Goal: Task Accomplishment & Management: Use online tool/utility

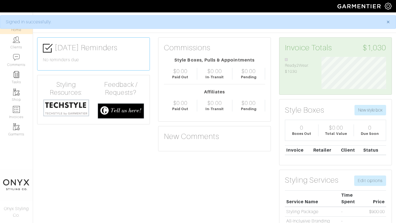
scroll to position [32, 73]
click at [21, 48] on link "Clients" at bounding box center [16, 42] width 33 height 17
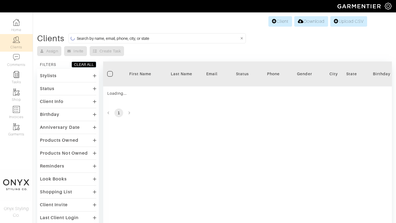
click at [111, 39] on input at bounding box center [158, 38] width 162 height 7
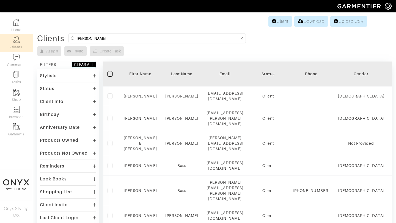
type input "nicole"
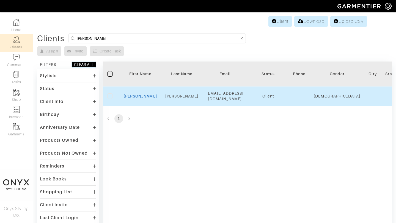
click at [142, 96] on link "Nicole" at bounding box center [140, 96] width 33 height 4
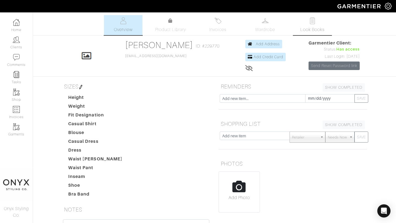
click at [310, 23] on img at bounding box center [312, 20] width 7 height 7
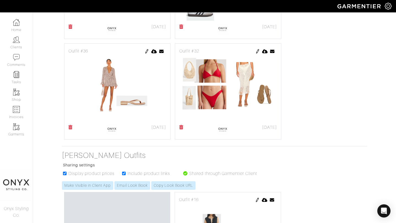
scroll to position [443, 0]
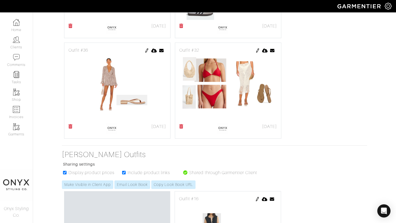
click at [71, 128] on icon at bounding box center [70, 126] width 4 height 4
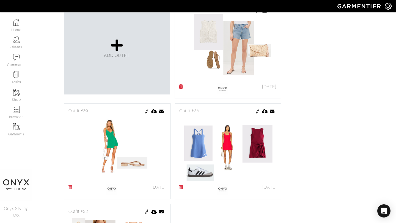
scroll to position [264, 0]
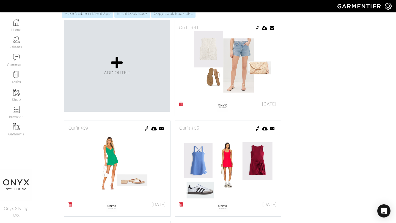
click at [257, 28] on img at bounding box center [257, 28] width 4 height 4
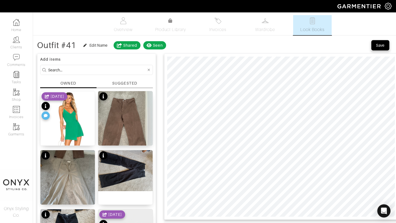
click at [376, 44] on div "Save" at bounding box center [380, 45] width 9 height 5
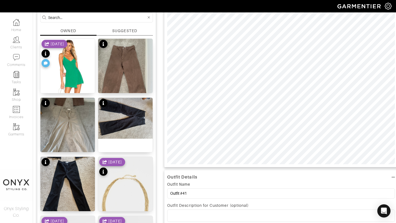
scroll to position [54, 0]
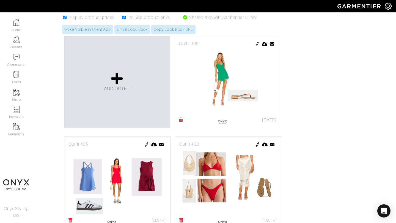
scroll to position [247, 0]
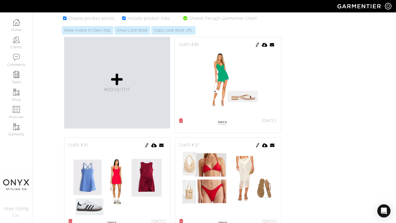
click at [256, 46] on img at bounding box center [257, 45] width 4 height 4
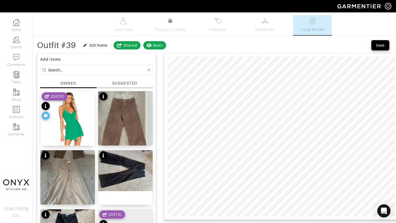
click at [376, 46] on div "Save" at bounding box center [380, 45] width 9 height 5
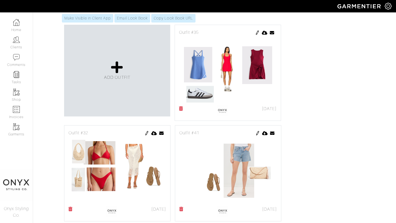
scroll to position [259, 0]
click at [257, 35] on img at bounding box center [257, 33] width 4 height 4
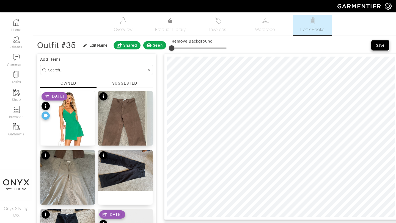
click at [376, 48] on button "Save" at bounding box center [380, 45] width 18 height 10
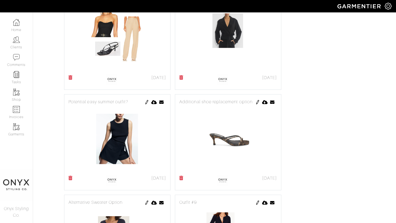
scroll to position [1221, 0]
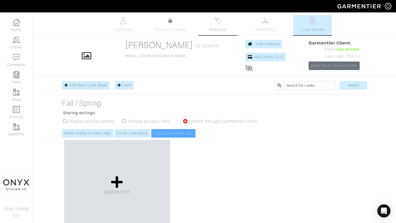
click at [215, 23] on img at bounding box center [217, 20] width 7 height 7
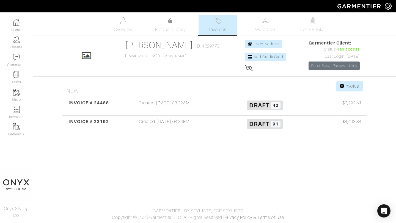
click at [87, 106] on div "INVOICE # 24488" at bounding box center [89, 106] width 50 height 13
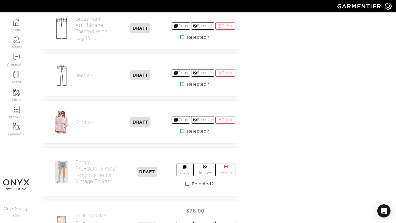
scroll to position [805, 0]
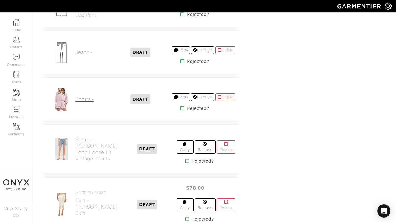
click at [87, 96] on h2 "Shorts -" at bounding box center [84, 99] width 18 height 6
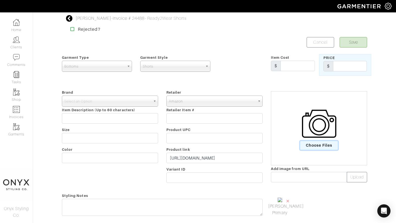
click at [318, 145] on span "Choose Files" at bounding box center [319, 145] width 38 height 9
click at [0, 0] on input "Choose Files" at bounding box center [0, 0] width 0 height 0
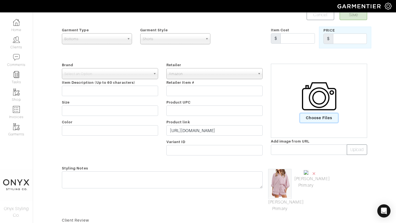
scroll to position [48, 0]
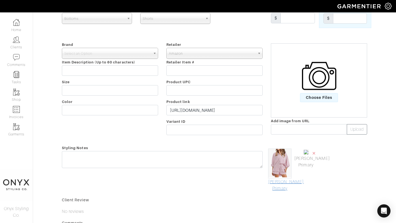
click at [285, 187] on link "Mark As Primary" at bounding box center [279, 185] width 23 height 13
click at [314, 152] on span "×" at bounding box center [314, 153] width 4 height 7
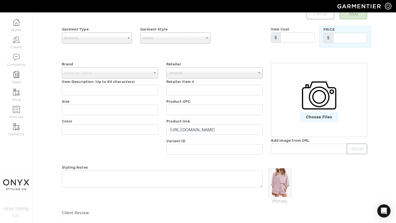
scroll to position [10, 0]
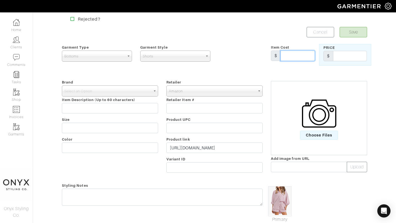
click at [292, 56] on input "text" at bounding box center [297, 56] width 34 height 10
type input "38.99"
click at [338, 55] on input "text" at bounding box center [350, 56] width 34 height 10
type input "38.99"
click at [116, 92] on span "Select an Option" at bounding box center [107, 91] width 86 height 11
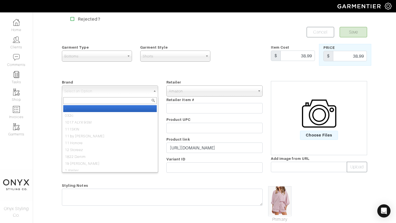
click at [112, 109] on li "-" at bounding box center [109, 108] width 93 height 7
select select "-"
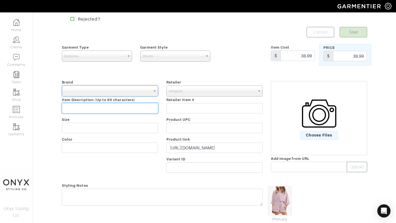
click at [122, 107] on input "text" at bounding box center [110, 108] width 96 height 10
paste input "EXLURA Women's Summer 2 Piece Sets Long Sleeve Button Down S"
type input "EXLURA Women's Summer 2 Piece Sets Long Sleeve Button Down S"
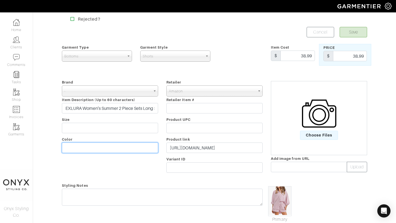
click at [97, 147] on input "text" at bounding box center [110, 148] width 96 height 10
type input "Red"
click at [351, 32] on button "Save" at bounding box center [352, 32] width 27 height 10
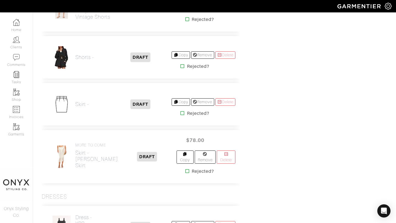
scroll to position [986, 0]
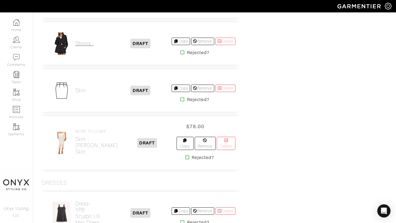
click at [85, 40] on h2 "Shorts -" at bounding box center [84, 43] width 18 height 6
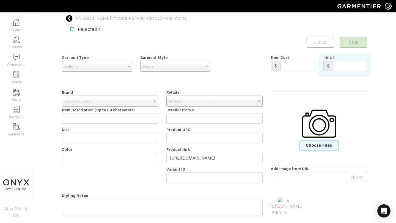
click at [323, 145] on span "Choose Files" at bounding box center [319, 145] width 38 height 9
click at [0, 0] on input "Choose Files" at bounding box center [0, 0] width 0 height 0
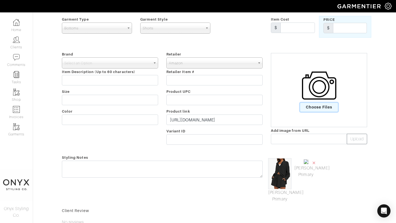
scroll to position [51, 0]
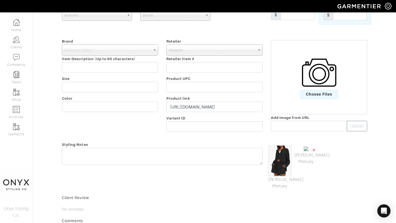
click at [312, 151] on span "×" at bounding box center [314, 149] width 4 height 7
click at [282, 180] on link "Mark As Primary" at bounding box center [279, 182] width 23 height 13
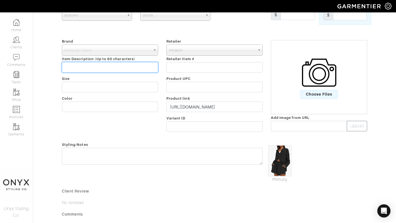
click at [123, 67] on input "text" at bounding box center [110, 67] width 96 height 10
paste input "Darong Women's Summer 2 Piece Outfit Sets Long Sleeve Button"
type input "Darong Women's Summer 2 Piece Outfit Sets Long Sleeve Button"
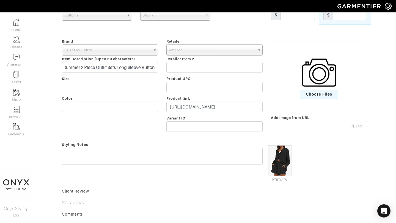
click at [128, 52] on span "Select an Option" at bounding box center [107, 50] width 86 height 11
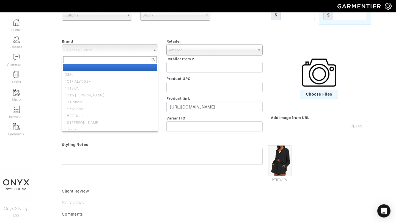
scroll to position [0, 0]
click at [125, 67] on li "-" at bounding box center [109, 67] width 93 height 7
select select "-"
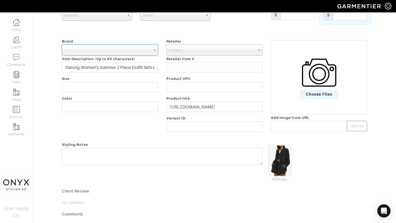
scroll to position [45, 0]
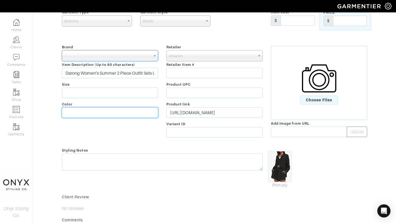
click at [132, 114] on input "text" at bounding box center [110, 112] width 96 height 10
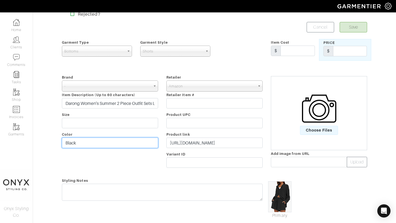
scroll to position [0, 0]
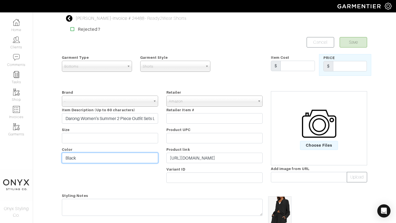
type input "Black"
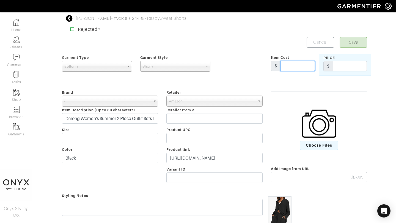
click at [286, 69] on input "text" at bounding box center [297, 66] width 34 height 10
type input "36.89"
click at [340, 67] on input "text" at bounding box center [350, 66] width 34 height 10
type input "36.89"
click at [354, 44] on button "Save" at bounding box center [352, 42] width 27 height 10
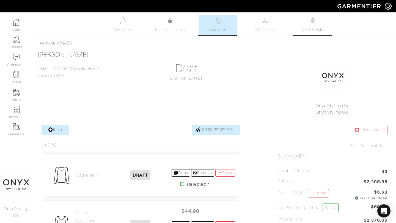
click at [315, 25] on link "Look Books" at bounding box center [312, 25] width 38 height 20
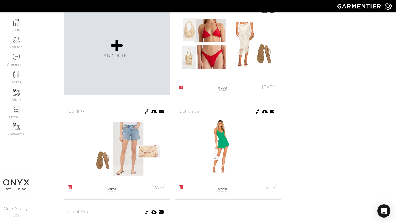
scroll to position [275, 0]
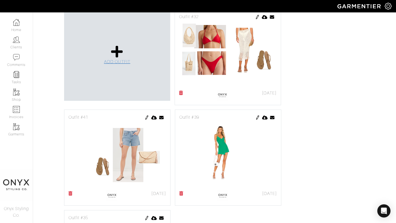
click at [123, 61] on span "ADD OUTFIT" at bounding box center [117, 61] width 26 height 5
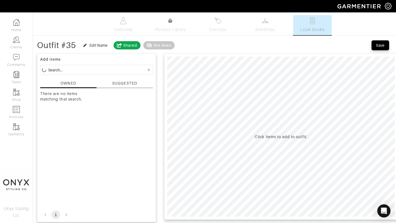
click at [129, 84] on div "SUGGESTED" at bounding box center [124, 84] width 25 height 6
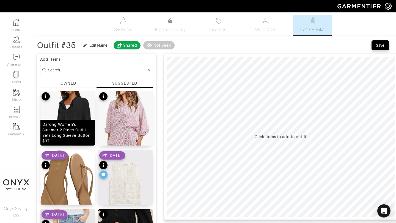
click at [71, 118] on img at bounding box center [67, 127] width 54 height 73
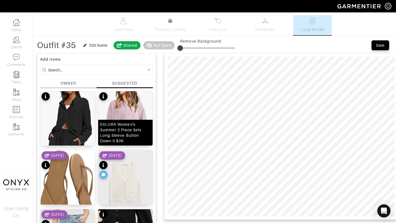
click at [125, 107] on img at bounding box center [125, 126] width 54 height 70
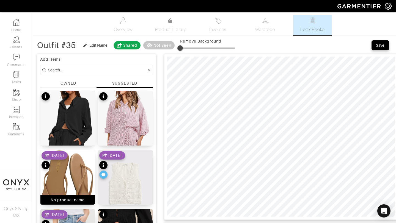
click at [80, 178] on img at bounding box center [67, 187] width 54 height 74
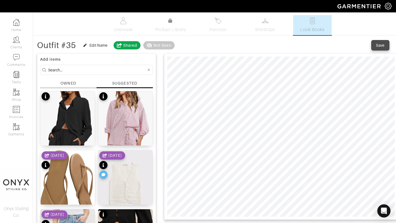
click at [383, 44] on div "Save" at bounding box center [380, 45] width 9 height 5
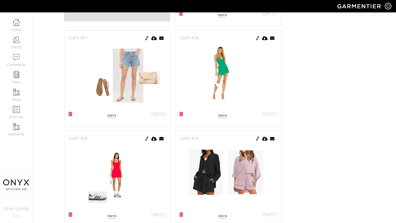
scroll to position [341, 0]
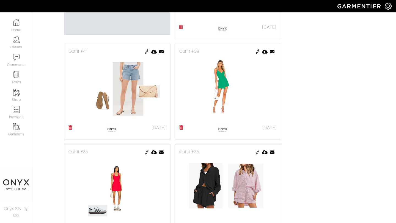
click at [146, 51] on img at bounding box center [147, 51] width 4 height 4
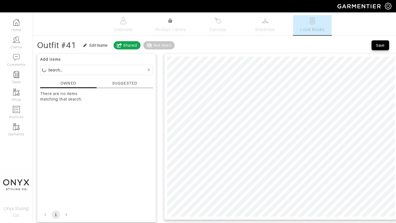
click at [129, 82] on div "SUGGESTED" at bounding box center [124, 84] width 25 height 6
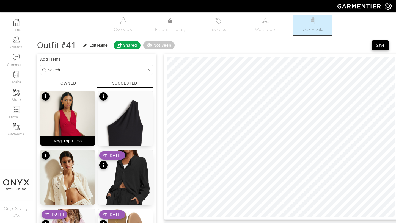
click at [78, 112] on img at bounding box center [67, 127] width 54 height 73
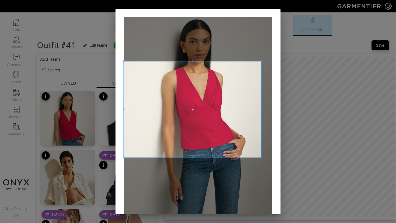
click at [261, 62] on span at bounding box center [261, 60] width 1 height 1
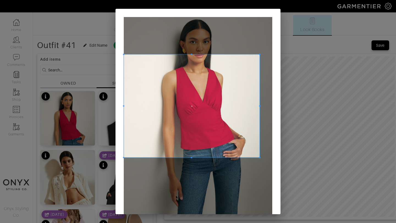
click at [260, 55] on span at bounding box center [259, 54] width 1 height 1
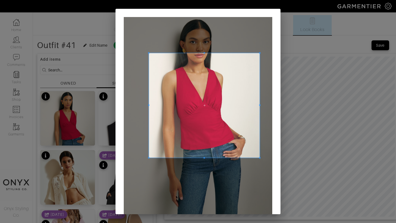
click at [149, 54] on span at bounding box center [148, 52] width 1 height 1
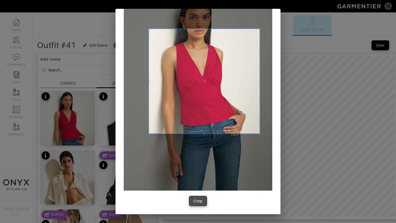
click at [197, 202] on div "Crop" at bounding box center [197, 200] width 9 height 5
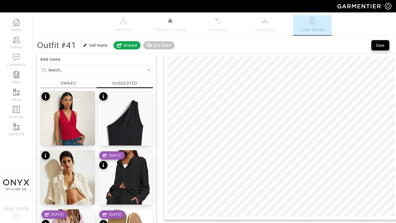
click at [375, 47] on span "Save" at bounding box center [380, 45] width 12 height 5
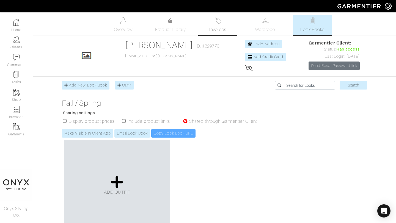
click at [219, 32] on span "Invoices" at bounding box center [217, 29] width 17 height 7
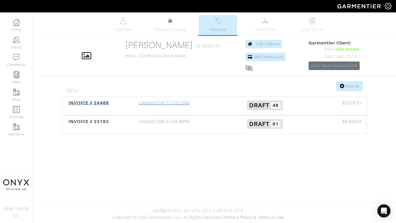
click at [86, 103] on span "INVOICE # 24488" at bounding box center [88, 102] width 41 height 5
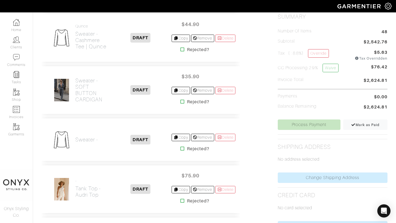
scroll to position [147, 0]
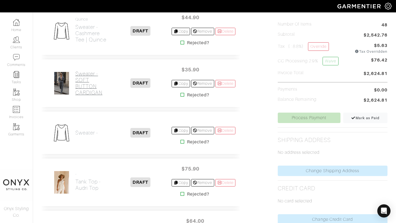
click at [85, 90] on h2 "Sweater - SOFT BUTTON CARDIGAN" at bounding box center [92, 83] width 34 height 25
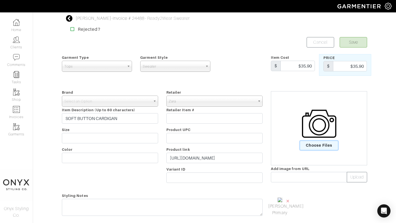
click at [322, 148] on span "Choose Files" at bounding box center [319, 145] width 38 height 9
click at [0, 0] on input "Choose Files" at bounding box center [0, 0] width 0 height 0
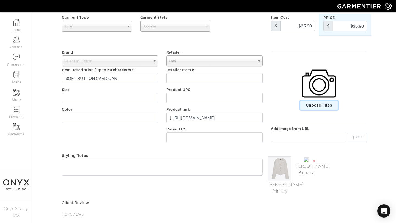
scroll to position [48, 0]
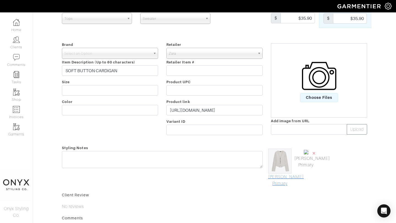
click at [283, 185] on link "[PERSON_NAME] Primary" at bounding box center [279, 180] width 23 height 13
click at [314, 154] on span "×" at bounding box center [314, 153] width 4 height 7
click at [154, 52] on b at bounding box center [155, 53] width 5 height 10
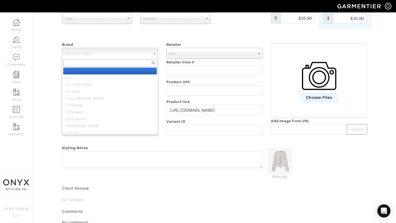
click at [147, 72] on li "-" at bounding box center [109, 71] width 93 height 7
select select "-"
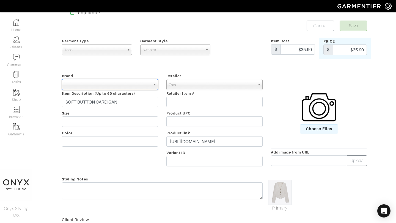
scroll to position [0, 0]
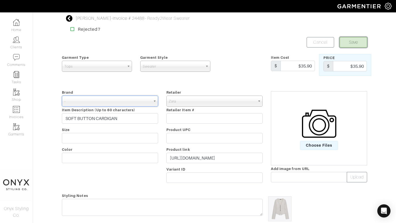
click at [351, 45] on button "Save" at bounding box center [352, 42] width 27 height 10
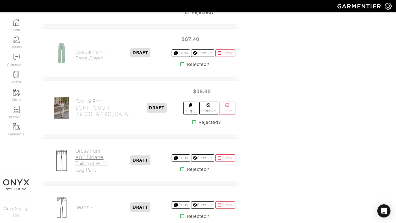
scroll to position [862, 0]
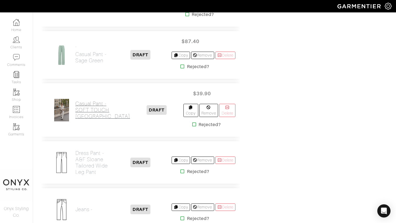
click at [85, 108] on h2 "Casual Pant - SOFT TOUCH [GEOGRAPHIC_DATA]" at bounding box center [102, 110] width 55 height 19
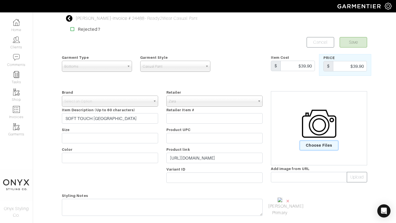
click at [311, 147] on span "Choose Files" at bounding box center [319, 145] width 38 height 9
click at [0, 0] on input "Choose Files" at bounding box center [0, 0] width 0 height 0
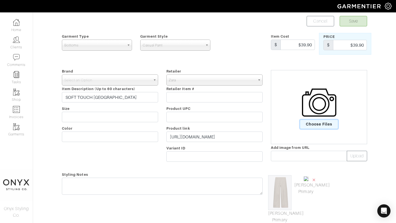
scroll to position [24, 0]
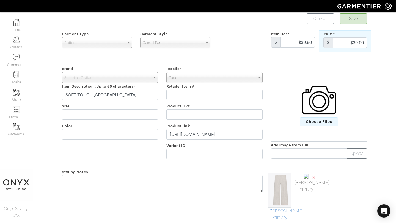
click at [285, 215] on link "[PERSON_NAME] Primary" at bounding box center [279, 214] width 23 height 13
click at [315, 178] on span "×" at bounding box center [314, 177] width 4 height 7
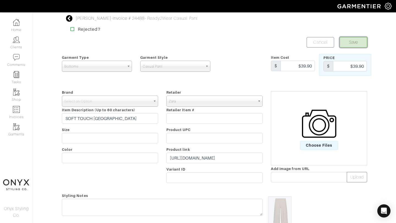
click at [360, 45] on button "Save" at bounding box center [352, 42] width 27 height 10
click at [151, 102] on link "Select an Option" at bounding box center [110, 101] width 96 height 11
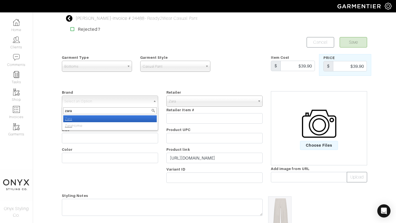
type input "zara"
click at [134, 119] on li "Zara" at bounding box center [109, 118] width 93 height 7
select select "Zara"
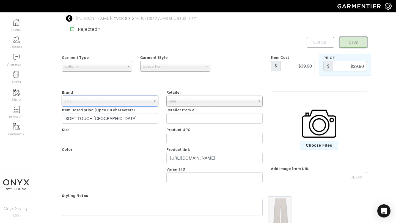
click at [356, 43] on button "Save" at bounding box center [352, 42] width 27 height 10
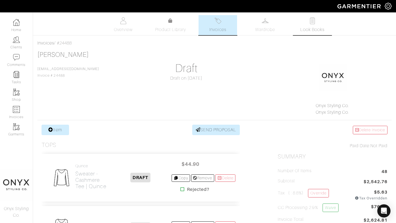
click at [317, 28] on span "Look Books" at bounding box center [312, 29] width 24 height 7
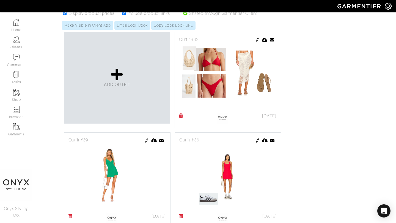
scroll to position [247, 0]
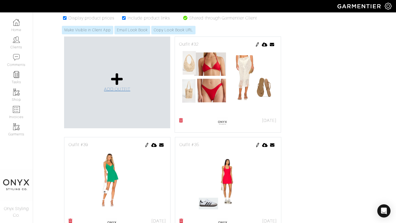
click at [120, 89] on span "ADD OUTFIT" at bounding box center [117, 89] width 26 height 5
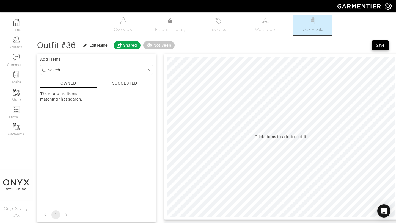
click at [123, 83] on div "SUGGESTED" at bounding box center [124, 84] width 25 height 6
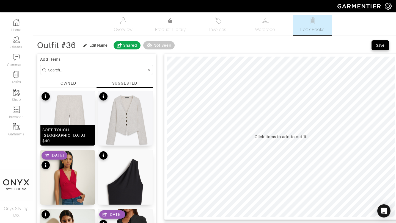
click at [72, 109] on img at bounding box center [67, 132] width 54 height 82
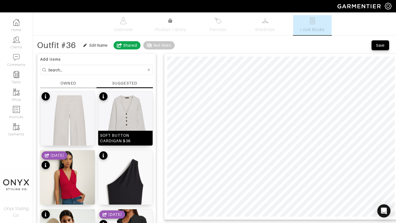
click at [138, 115] on img at bounding box center [125, 120] width 54 height 59
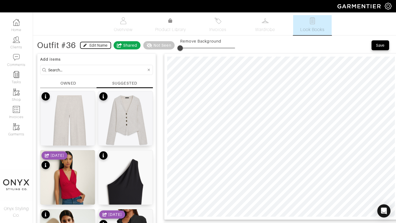
click at [91, 46] on div "Edit Name" at bounding box center [98, 45] width 18 height 5
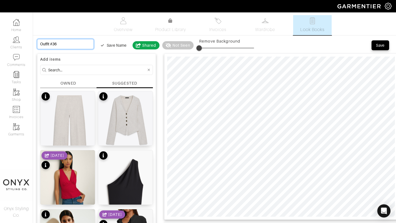
drag, startPoint x: 72, startPoint y: 43, endPoint x: 35, endPoint y: 43, distance: 37.1
type input "T"
type input "Tr"
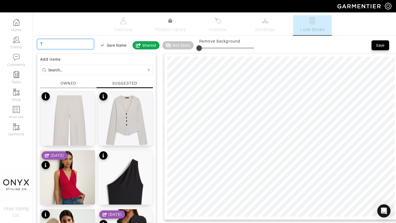
type input "Tr"
type input "Tra"
type input "Trav"
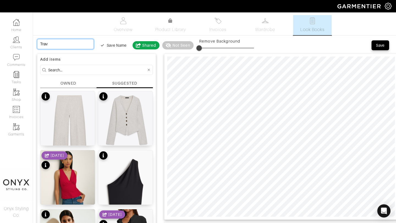
type input "Trave"
type input "Travel"
type input "Travel O"
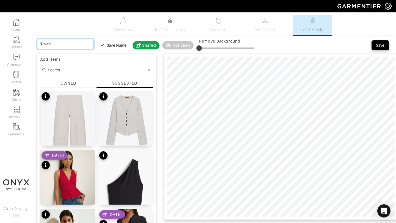
type input "Travel O"
type input "Travel Ou"
type input "Travel Out"
type input "Travel Outf"
type input "Travel Outfi"
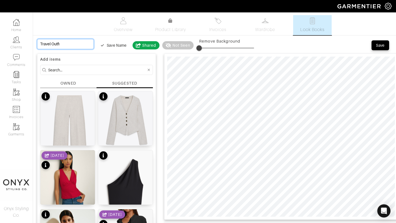
type input "Travel Outfit"
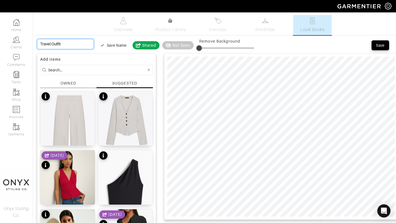
type input "Travel Outfit"
type input "Travel Outfi"
type input "Travel Outf"
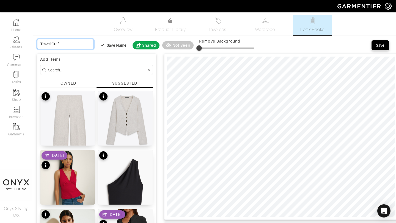
type input "Travel Out"
type input "Travel Ou"
type input "Travel O"
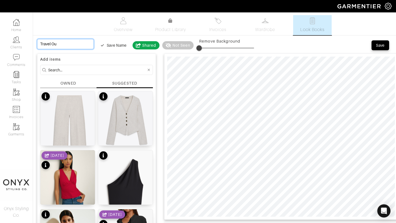
type input "Travel O"
type input "Travel"
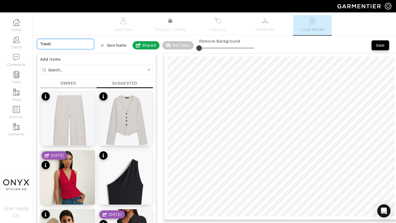
type input "Trave"
type input "Trav"
type input "Tra"
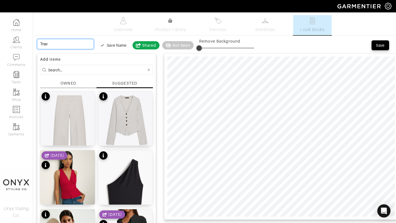
type input "Tra"
type input "Tr"
type input "T"
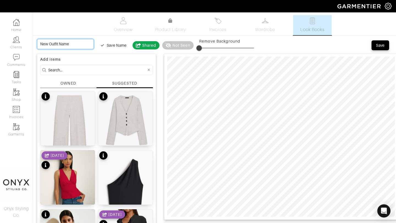
type input "C"
type input "Co"
type input "Coz"
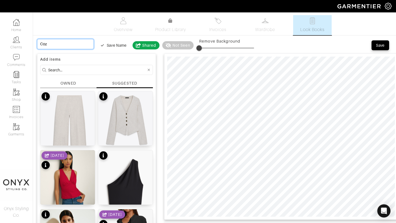
type input "Cozy"
type input "Cozy T"
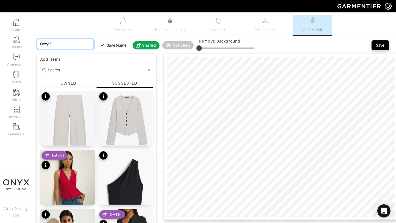
type input "Cozy Tr"
type input "Cozy Tra"
type input "Cozy Trav"
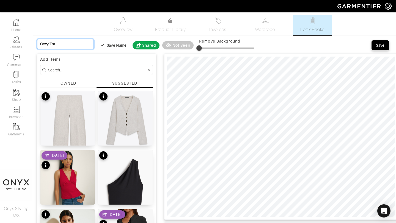
type input "Cozy Trav"
type input "Cozy Trave"
type input "Cozy Travel"
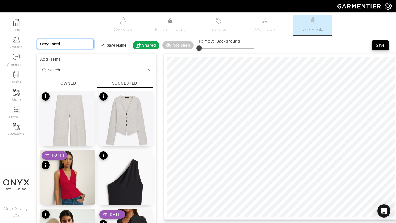
type input "Cozy Travel"
type input "Cozy Travel O"
type input "Cozy Travel Ou"
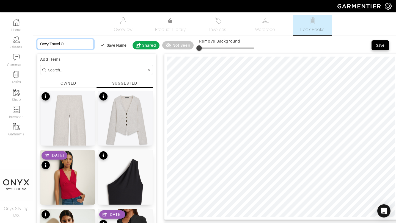
type input "Cozy Travel Ou"
type input "Cozy Travel Out"
type input "Cozy Travel Outf"
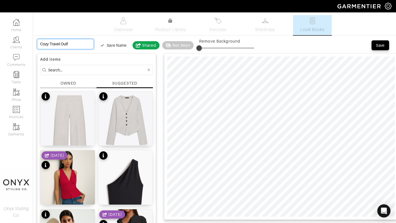
type input "Cozy Travel Outfi"
type input "Cozy Travel Outfit"
click at [379, 47] on div "Save" at bounding box center [380, 45] width 9 height 5
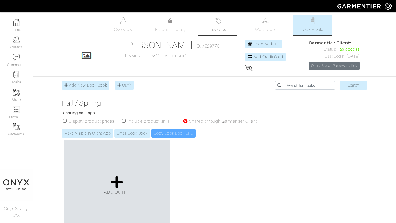
click at [217, 24] on link "Invoices" at bounding box center [217, 25] width 38 height 20
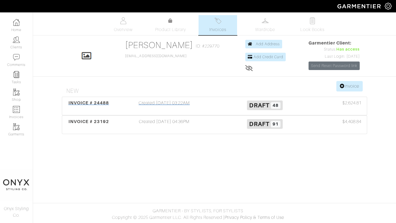
click at [101, 98] on div "INVOICE # 24488 Created 09/03/25 03:22AM Draft 48 $2,624.81" at bounding box center [214, 106] width 305 height 18
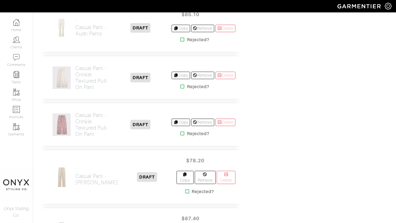
scroll to position [699, 0]
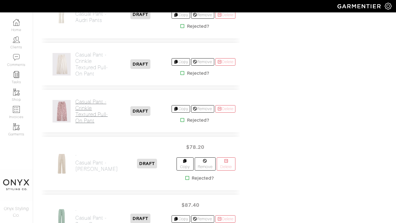
click at [90, 121] on h2 "Casual Pant - Crinkle Textured Pull-On Pant" at bounding box center [92, 111] width 34 height 25
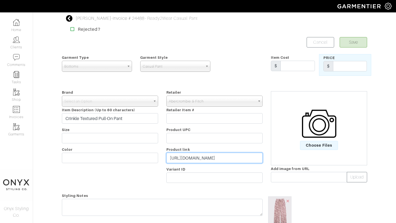
click at [226, 158] on input "https://www.abercrombie.com/shop/us/p/crinkle-textured-pull-on-pant-60863368?ca…" at bounding box center [214, 158] width 96 height 10
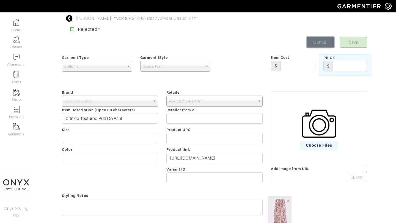
click at [315, 42] on link "Cancel" at bounding box center [320, 42] width 27 height 10
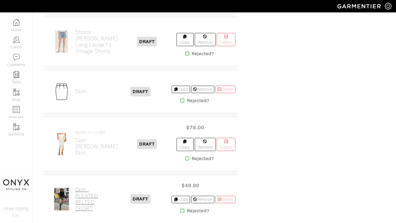
scroll to position [1267, 0]
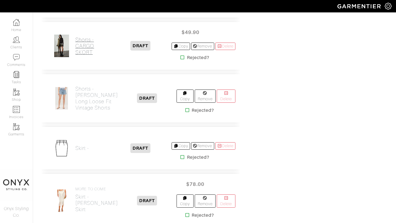
click at [84, 56] on h2 "Shorts - CARGO SKORT" at bounding box center [92, 46] width 34 height 19
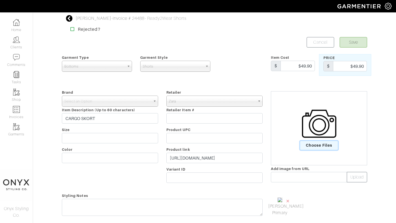
click at [314, 147] on span "Choose Files" at bounding box center [319, 145] width 38 height 9
click at [0, 0] on input "Choose Files" at bounding box center [0, 0] width 0 height 0
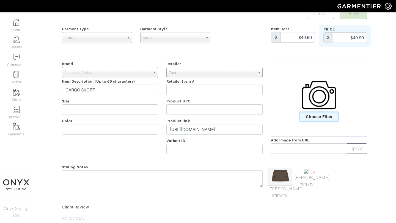
scroll to position [32, 0]
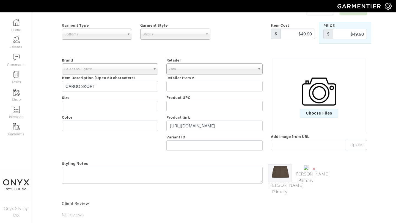
click at [149, 68] on span "Select an Option" at bounding box center [107, 69] width 86 height 11
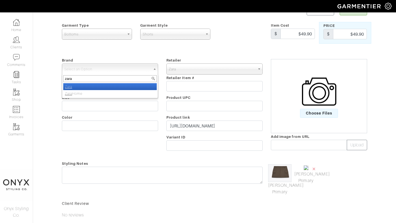
type input "zara"
click at [131, 86] on li "Zara" at bounding box center [109, 86] width 93 height 7
select select "Zara"
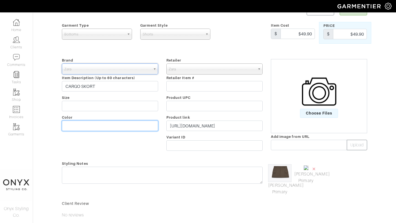
click at [122, 125] on input "text" at bounding box center [110, 126] width 96 height 10
type input "Brown"
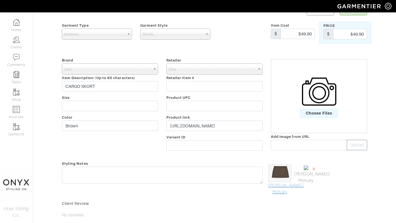
click at [286, 190] on link "[PERSON_NAME] Primary" at bounding box center [279, 188] width 23 height 13
click at [315, 170] on span "×" at bounding box center [314, 168] width 4 height 7
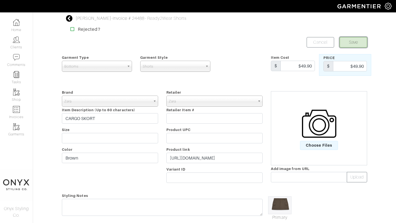
click at [358, 40] on button "Save" at bounding box center [352, 42] width 27 height 10
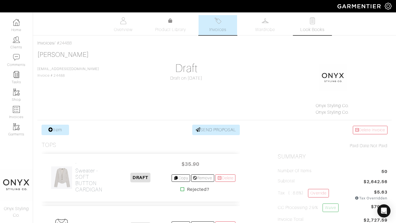
click at [315, 23] on img at bounding box center [312, 20] width 7 height 7
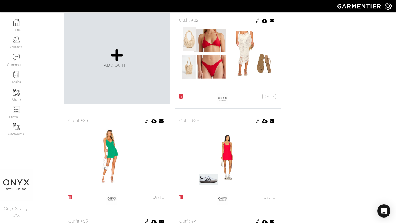
scroll to position [270, 0]
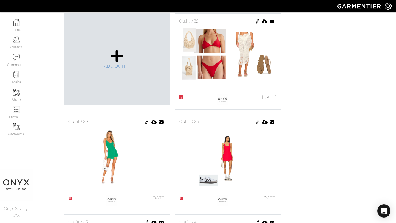
click at [119, 66] on span "ADD OUTFIT" at bounding box center [117, 66] width 26 height 5
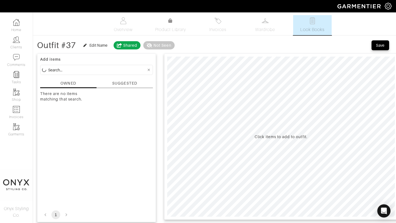
click at [126, 84] on div "SUGGESTED" at bounding box center [124, 84] width 25 height 6
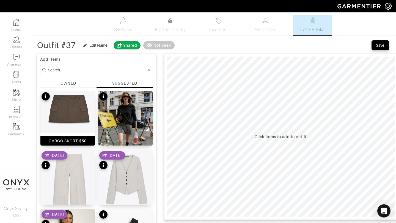
click at [78, 112] on img at bounding box center [67, 112] width 54 height 42
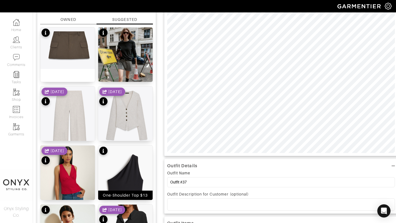
scroll to position [65, 0]
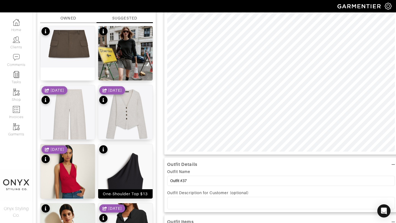
click at [130, 170] on img at bounding box center [125, 185] width 54 height 82
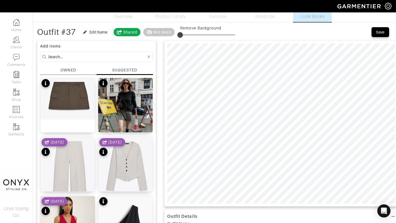
scroll to position [14, 0]
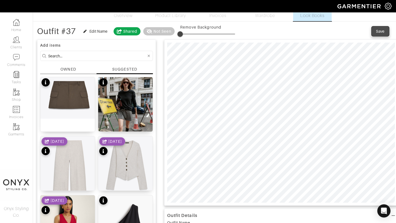
click at [379, 33] on div "Save" at bounding box center [380, 31] width 9 height 5
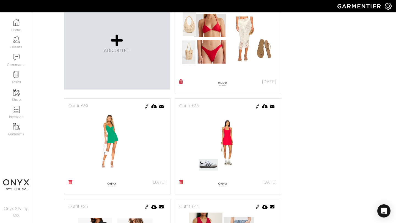
scroll to position [282, 0]
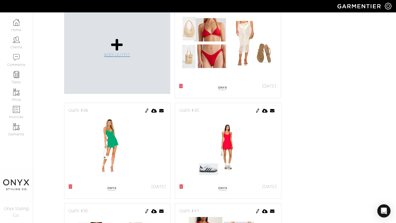
click at [122, 55] on span "ADD OUTFIT" at bounding box center [117, 55] width 26 height 5
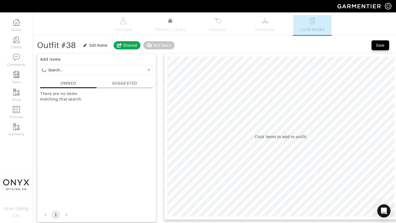
click at [126, 84] on div "SUGGESTED" at bounding box center [124, 84] width 25 height 6
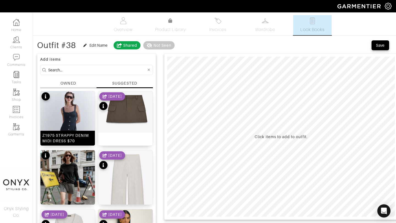
click at [79, 118] on img at bounding box center [67, 132] width 54 height 82
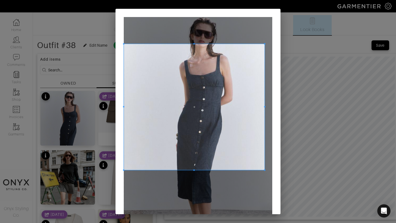
click at [264, 44] on span at bounding box center [264, 43] width 1 height 1
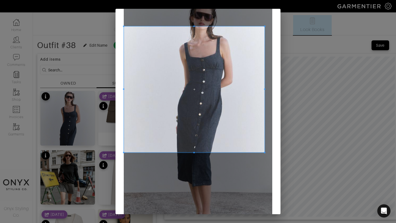
scroll to position [20, 0]
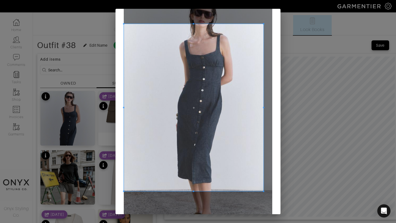
click at [263, 192] on span at bounding box center [263, 191] width 1 height 1
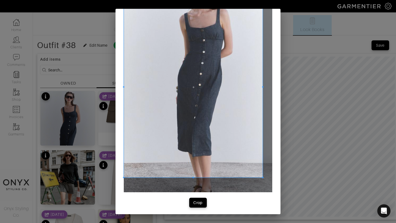
scroll to position [49, 0]
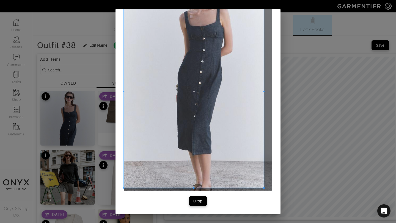
click at [263, 188] on span at bounding box center [263, 187] width 1 height 1
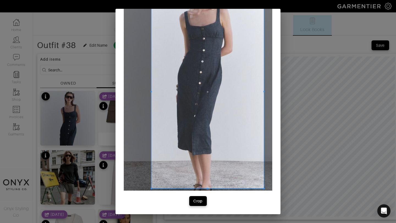
click at [152, 97] on div at bounding box center [207, 92] width 112 height 194
click at [197, 201] on div "Crop" at bounding box center [197, 200] width 9 height 5
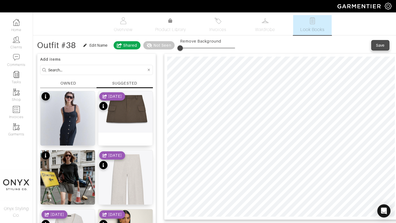
click at [377, 45] on div "Save" at bounding box center [380, 45] width 9 height 5
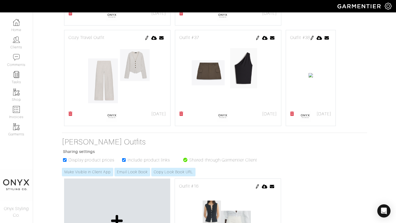
scroll to position [584, 0]
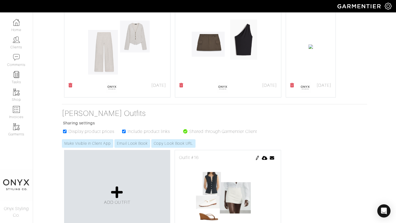
click at [290, 87] on icon at bounding box center [292, 85] width 4 height 4
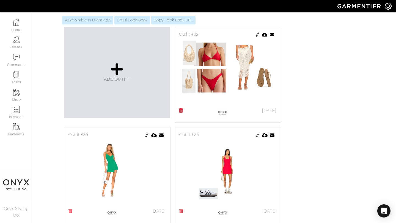
scroll to position [266, 0]
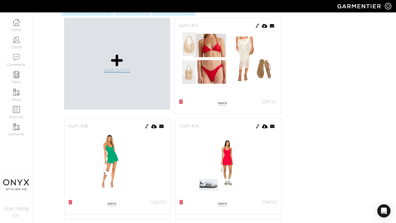
click at [118, 66] on icon at bounding box center [117, 60] width 12 height 13
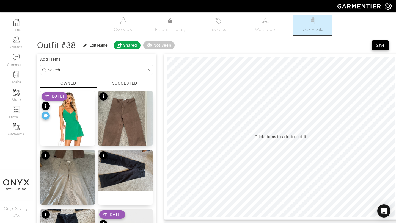
click at [125, 85] on div "SUGGESTED" at bounding box center [124, 84] width 25 height 6
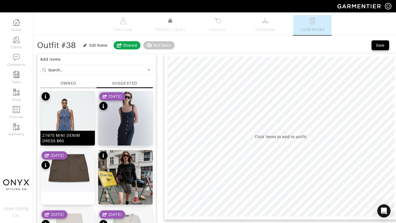
click at [79, 120] on img at bounding box center [67, 132] width 54 height 82
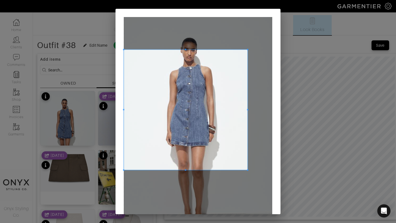
click at [248, 50] on span at bounding box center [247, 49] width 1 height 1
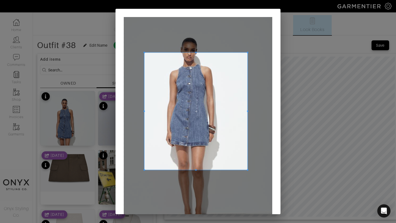
click at [144, 53] on span at bounding box center [143, 52] width 1 height 1
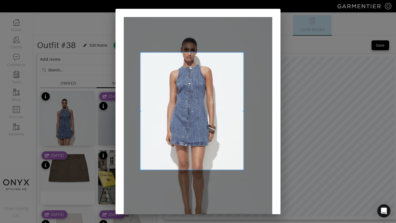
click at [230, 124] on span at bounding box center [191, 111] width 103 height 117
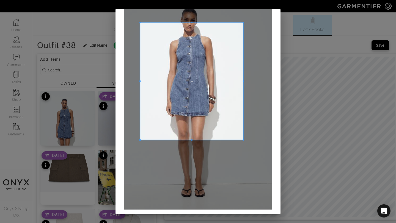
scroll to position [36, 0]
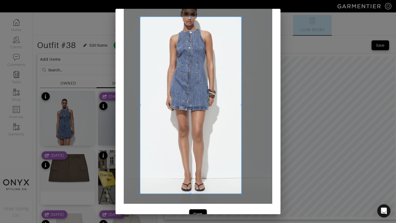
click at [241, 194] on span at bounding box center [241, 194] width 1 height 1
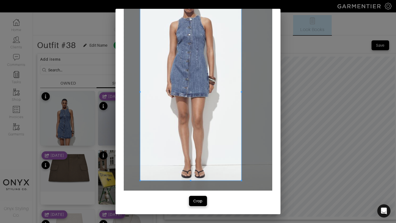
click at [201, 204] on div "Crop" at bounding box center [197, 200] width 9 height 5
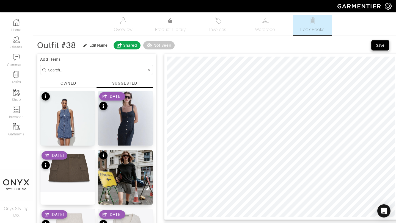
click at [379, 42] on button "Save" at bounding box center [380, 45] width 18 height 10
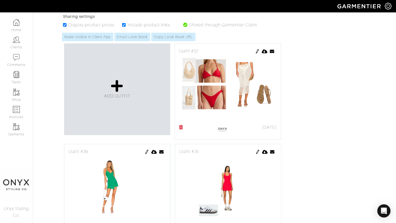
scroll to position [244, 0]
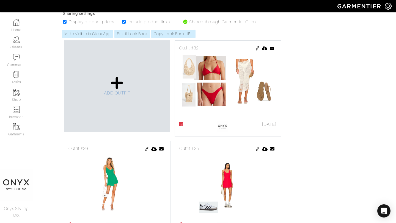
click at [122, 93] on span "ADD OUTFIT" at bounding box center [117, 93] width 26 height 5
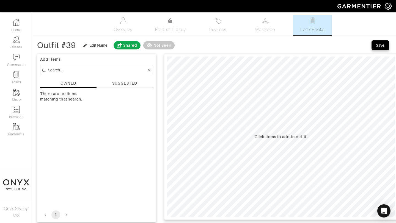
click at [123, 83] on div "SUGGESTED" at bounding box center [124, 84] width 25 height 6
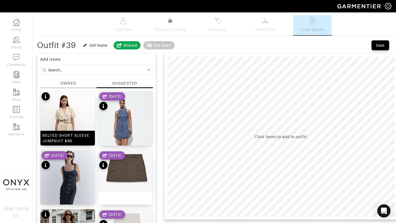
click at [81, 110] on img at bounding box center [67, 132] width 54 height 82
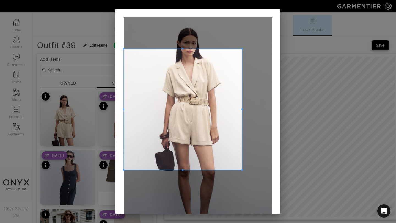
click at [242, 48] on span at bounding box center [241, 48] width 1 height 1
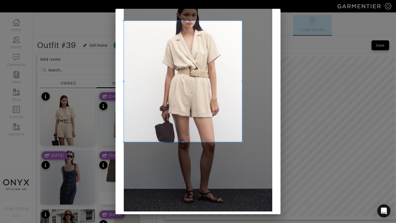
scroll to position [38, 0]
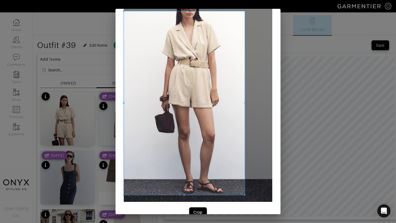
click at [244, 196] on span at bounding box center [244, 195] width 1 height 1
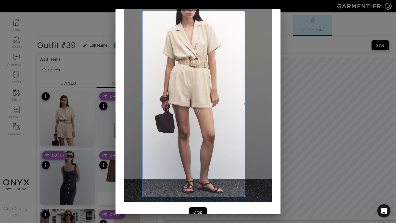
click at [142, 107] on span at bounding box center [142, 104] width 1 height 186
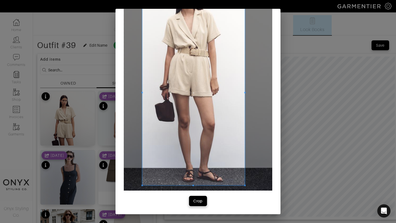
click at [196, 200] on div "Crop" at bounding box center [197, 200] width 9 height 5
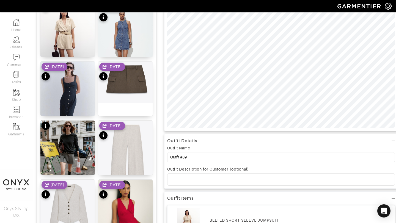
scroll to position [115, 0]
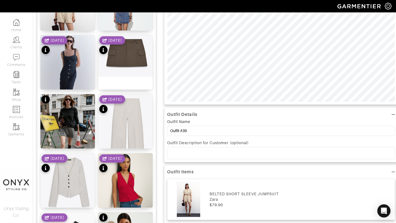
click at [238, 155] on p at bounding box center [281, 153] width 219 height 5
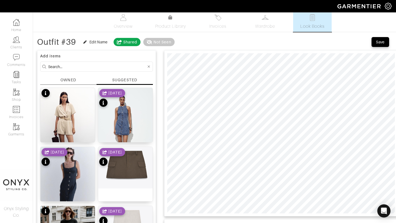
scroll to position [0, 0]
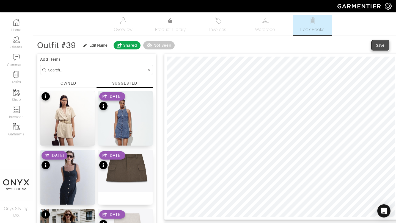
click at [381, 46] on div "Save" at bounding box center [380, 45] width 9 height 5
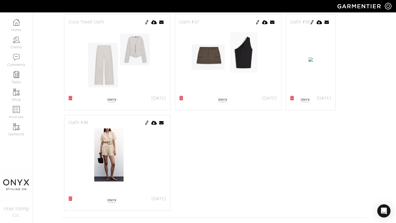
scroll to position [597, 0]
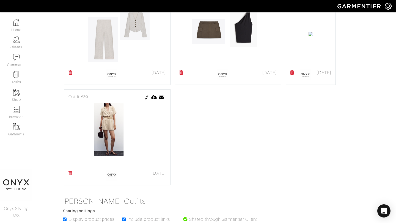
click at [290, 75] on icon at bounding box center [292, 72] width 4 height 4
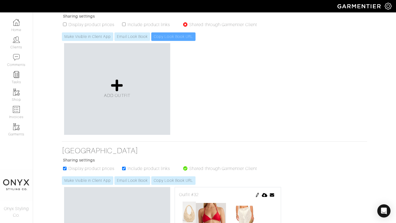
scroll to position [210, 0]
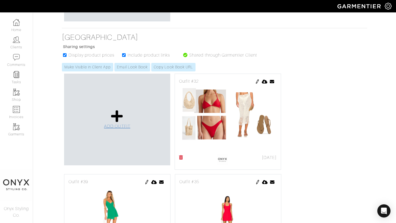
click at [122, 117] on icon at bounding box center [117, 116] width 12 height 13
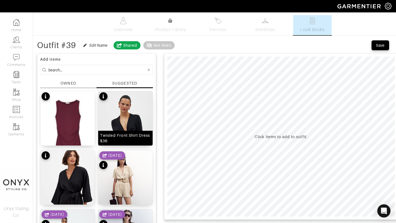
click at [130, 118] on img at bounding box center [125, 131] width 54 height 81
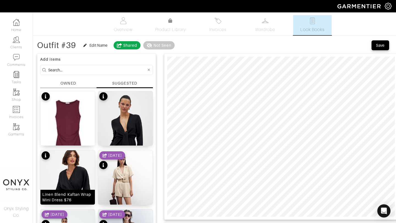
click at [77, 170] on img at bounding box center [67, 190] width 54 height 81
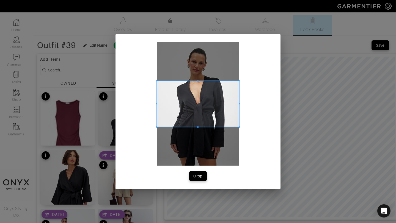
click at [239, 81] on span at bounding box center [239, 104] width 1 height 46
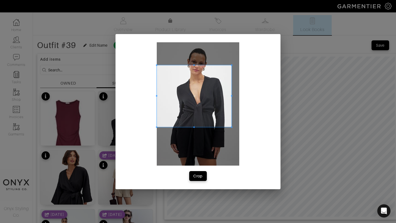
click at [231, 65] on span at bounding box center [231, 64] width 1 height 1
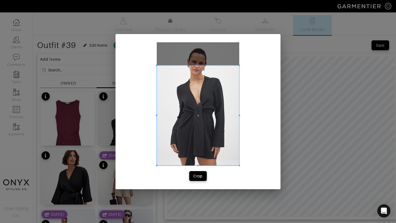
click at [241, 167] on div "Crop" at bounding box center [197, 111] width 165 height 155
click at [163, 118] on span at bounding box center [162, 115] width 1 height 100
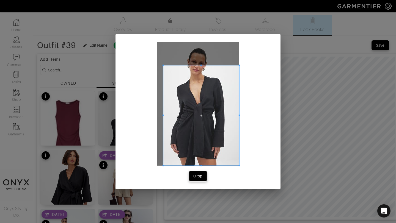
click at [199, 175] on div "Crop" at bounding box center [197, 175] width 9 height 5
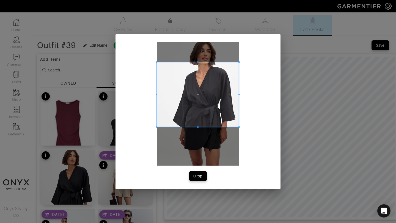
click at [239, 62] on span at bounding box center [238, 61] width 1 height 1
click at [239, 59] on span at bounding box center [238, 59] width 1 height 1
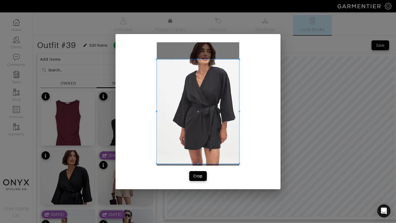
click at [240, 165] on span at bounding box center [239, 163] width 1 height 1
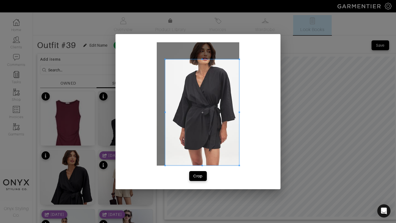
click at [165, 114] on div at bounding box center [202, 112] width 74 height 106
click at [199, 177] on div "Crop" at bounding box center [197, 175] width 9 height 5
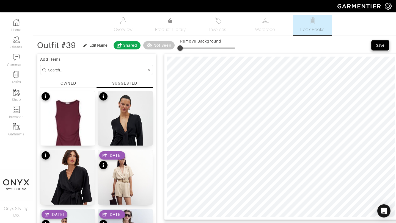
click at [381, 48] on button "Save" at bounding box center [380, 45] width 18 height 10
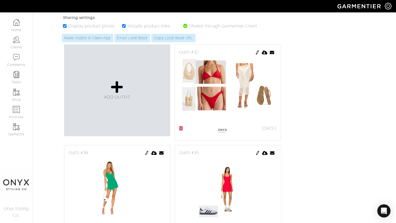
scroll to position [277, 0]
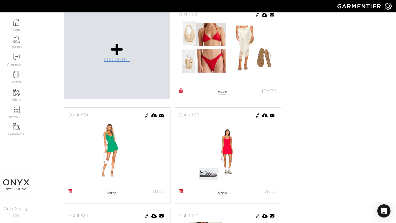
click at [116, 53] on icon at bounding box center [117, 49] width 12 height 13
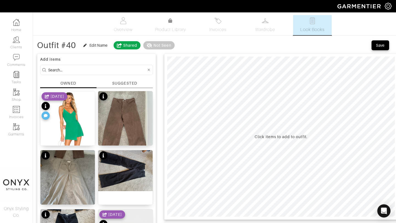
click at [128, 83] on div "SUGGESTED" at bounding box center [124, 84] width 25 height 6
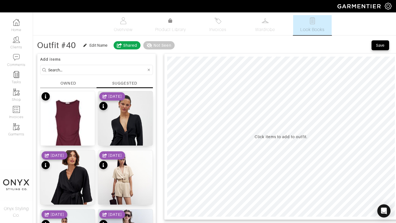
scroll to position [2, 0]
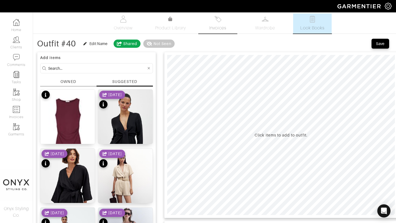
click at [222, 26] on span "Invoices" at bounding box center [217, 28] width 17 height 7
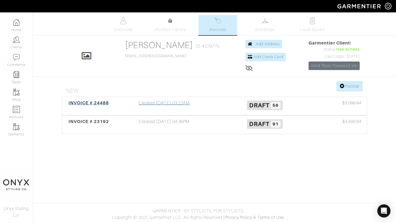
click at [103, 102] on span "INVOICE # 24488" at bounding box center [88, 102] width 41 height 5
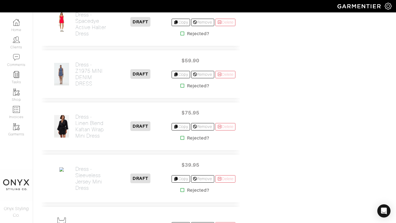
scroll to position [1818, 0]
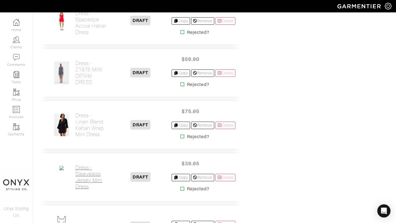
click at [88, 189] on h2 "Dress - Sleeveless Jersey Mini Dress" at bounding box center [92, 177] width 34 height 25
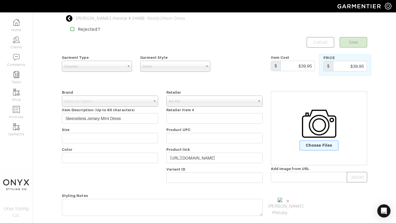
click at [318, 142] on span "Choose Files" at bounding box center [319, 145] width 38 height 9
click at [0, 0] on input "Choose Files" at bounding box center [0, 0] width 0 height 0
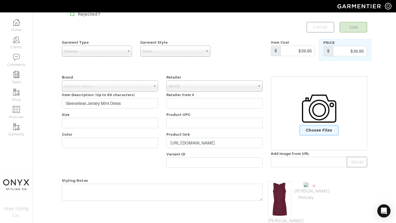
scroll to position [81, 0]
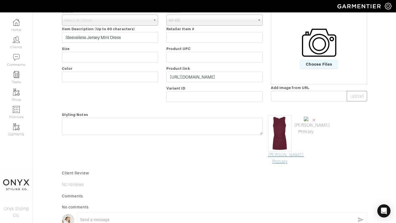
click at [284, 161] on link "Mark As Primary" at bounding box center [279, 158] width 23 height 13
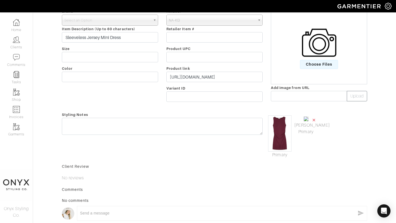
click at [314, 120] on span "×" at bounding box center [314, 119] width 4 height 7
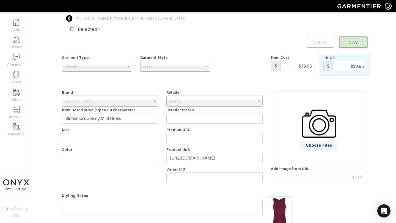
click at [358, 41] on button "Save" at bounding box center [352, 42] width 27 height 10
click at [154, 101] on b at bounding box center [155, 101] width 5 height 10
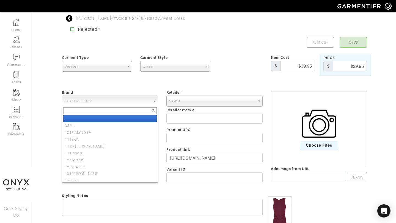
click at [147, 117] on li "-" at bounding box center [109, 118] width 93 height 7
select select "-"
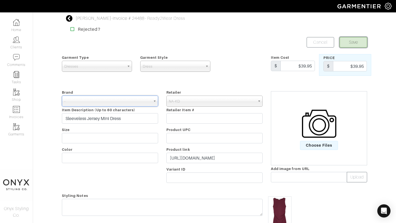
click at [353, 43] on button "Save" at bounding box center [352, 42] width 27 height 10
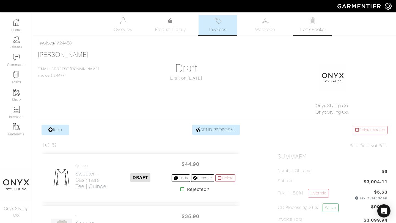
click at [311, 31] on span "Look Books" at bounding box center [312, 29] width 24 height 7
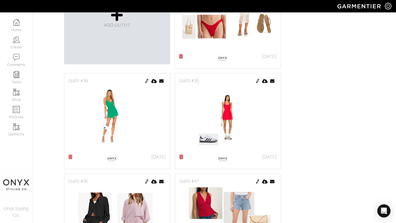
scroll to position [292, 0]
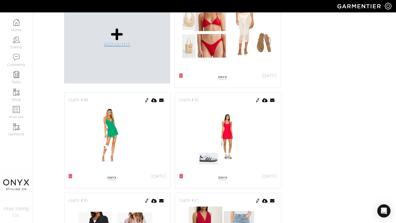
click at [121, 43] on span "ADD OUTFIT" at bounding box center [117, 44] width 26 height 5
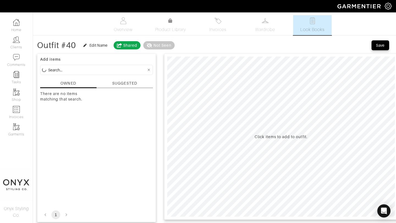
click at [125, 85] on div "SUGGESTED" at bounding box center [124, 84] width 25 height 6
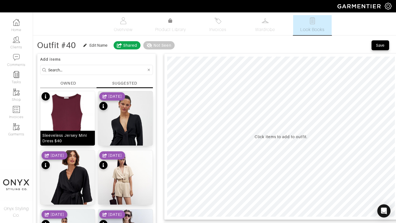
click at [73, 115] on img at bounding box center [67, 133] width 54 height 85
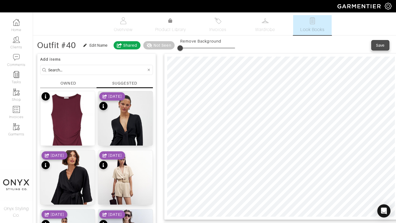
click at [381, 48] on div "Save" at bounding box center [380, 45] width 9 height 5
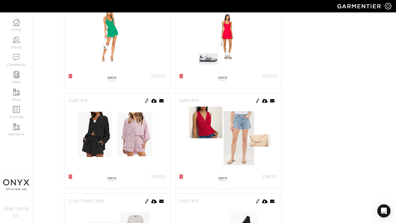
scroll to position [393, 0]
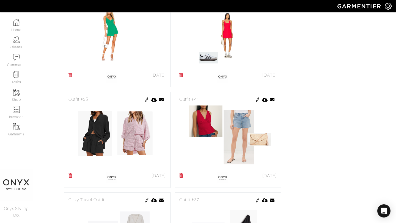
click at [256, 101] on img at bounding box center [257, 100] width 4 height 4
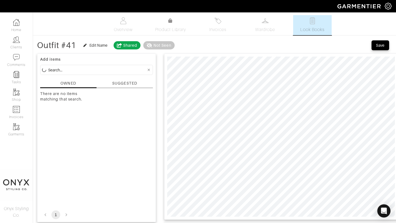
click at [126, 85] on div "SUGGESTED" at bounding box center [124, 84] width 25 height 6
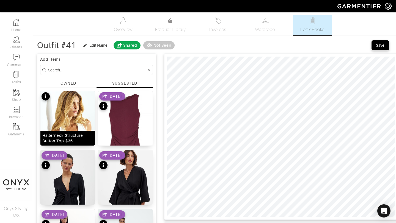
click at [79, 116] on img at bounding box center [67, 131] width 54 height 81
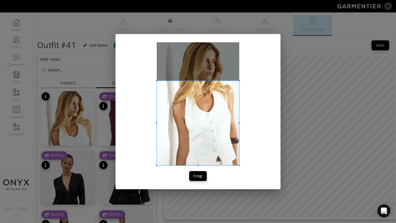
click at [240, 169] on div "Crop" at bounding box center [197, 111] width 165 height 155
click at [199, 178] on div "Crop" at bounding box center [197, 175] width 9 height 5
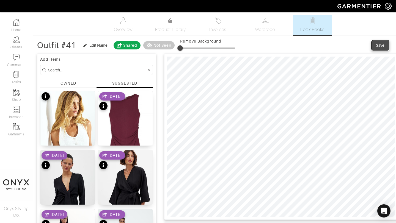
click at [377, 46] on div "Save" at bounding box center [380, 45] width 9 height 5
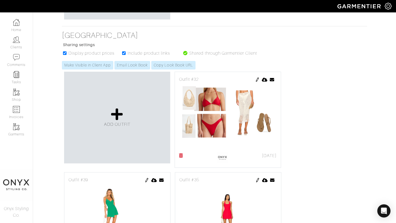
scroll to position [201, 0]
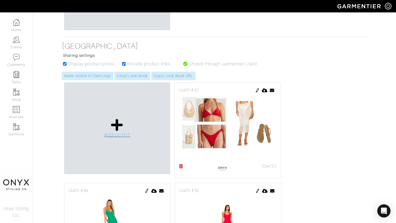
click at [119, 135] on span "ADD OUTFIT" at bounding box center [117, 135] width 26 height 5
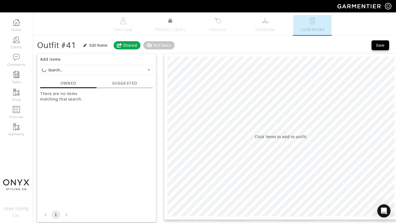
click at [128, 84] on div "SUGGESTED" at bounding box center [124, 84] width 25 height 6
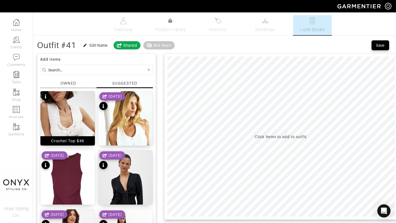
click at [72, 120] on img at bounding box center [67, 131] width 54 height 81
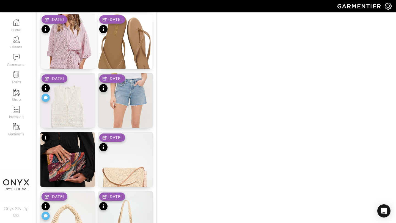
scroll to position [561, 0]
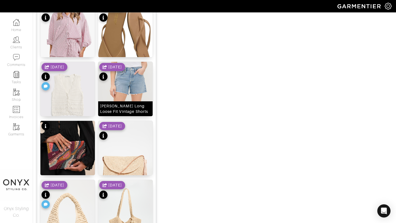
click at [129, 82] on img at bounding box center [125, 110] width 54 height 96
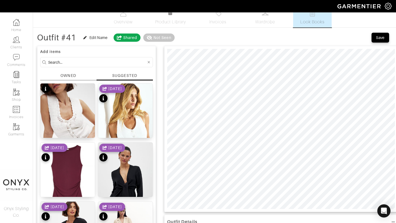
scroll to position [1, 0]
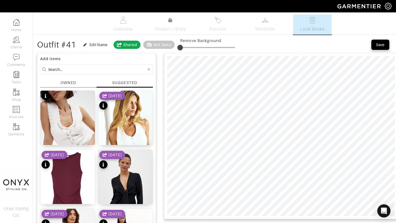
click at [379, 42] on button "Save" at bounding box center [380, 45] width 18 height 10
